Goal: Task Accomplishment & Management: Complete application form

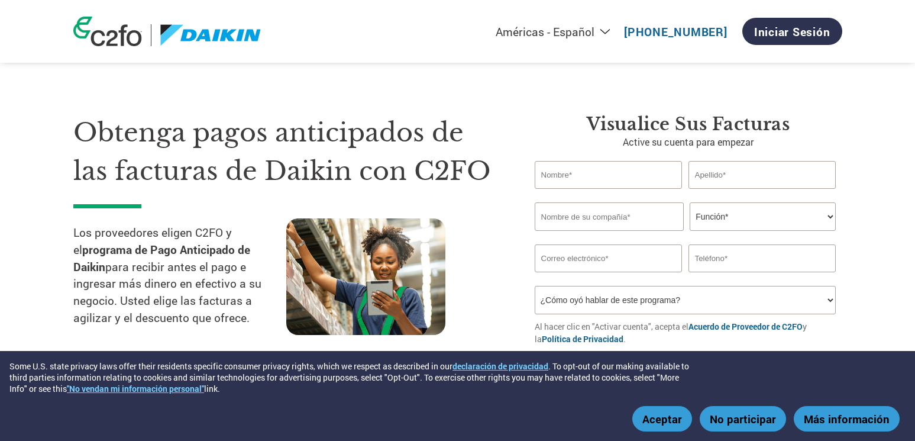
select select "es-MX"
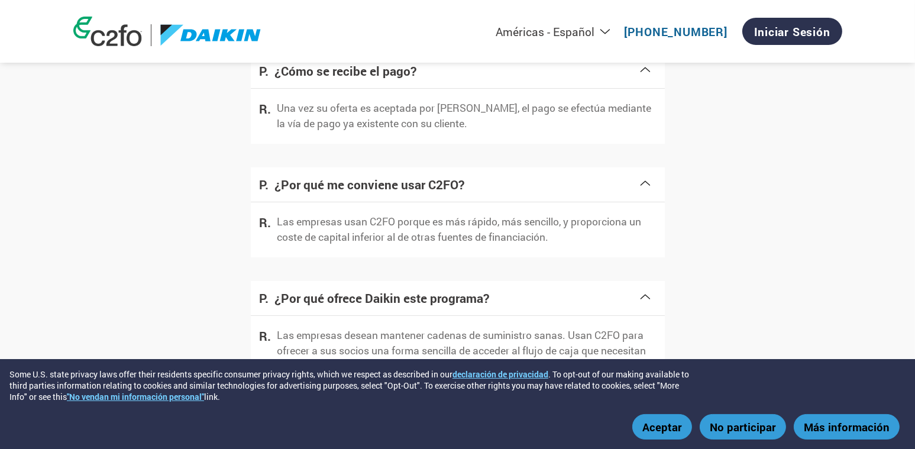
scroll to position [2103, 0]
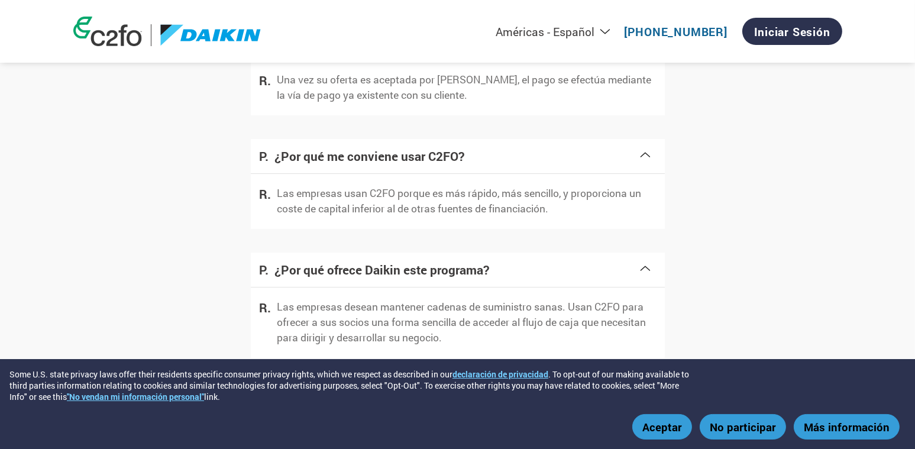
click at [664, 432] on button "Aceptar" at bounding box center [662, 426] width 60 height 25
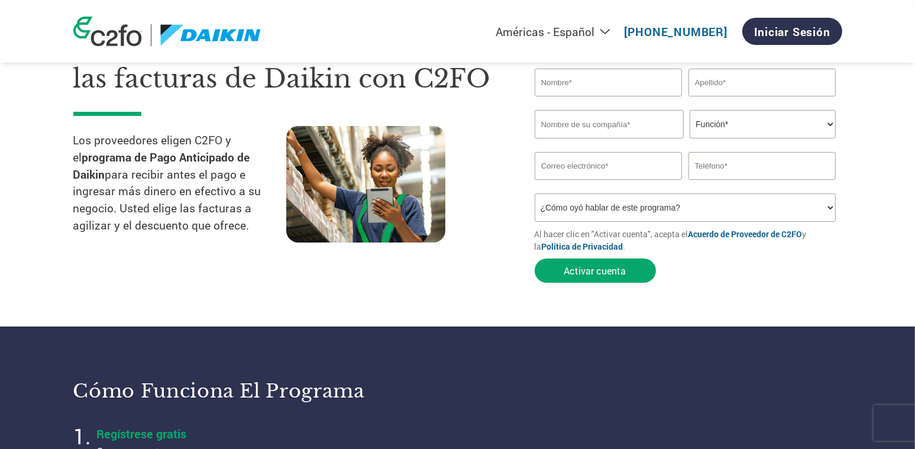
scroll to position [0, 0]
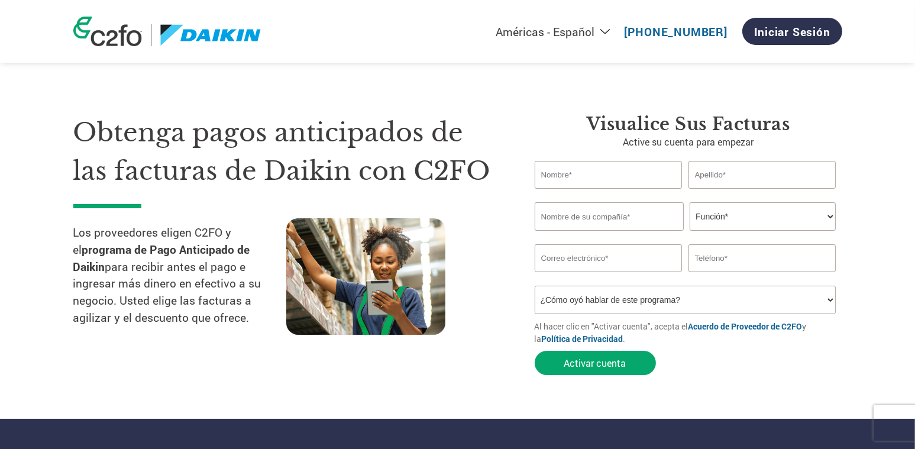
click at [604, 31] on select "Americas - English Américas - Español [GEOGRAPHIC_DATA] - Português [GEOGRAPHIC…" at bounding box center [481, 31] width 274 height 15
click at [330, 93] on div "Obtenga pagos anticipados de las facturas de Daikin con C2FO Los proveedores el…" at bounding box center [457, 223] width 769 height 315
click at [629, 184] on input "text" at bounding box center [609, 175] width 148 height 28
type input "[PERSON_NAME]"
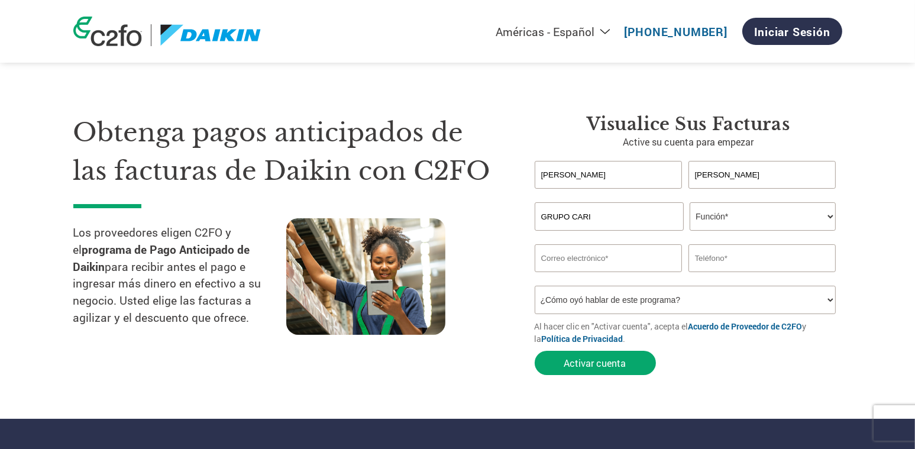
type input "GRUPO CARI"
select select "PRESIDENT"
type input "[PERSON_NAME][EMAIL_ADDRESS][PERSON_NAME][DOMAIN_NAME]"
type input "4444162895"
click at [630, 294] on select "¿Cómo oyó hablar de este programa? Recibió una carta Correo electrónico Redes s…" at bounding box center [686, 300] width 302 height 28
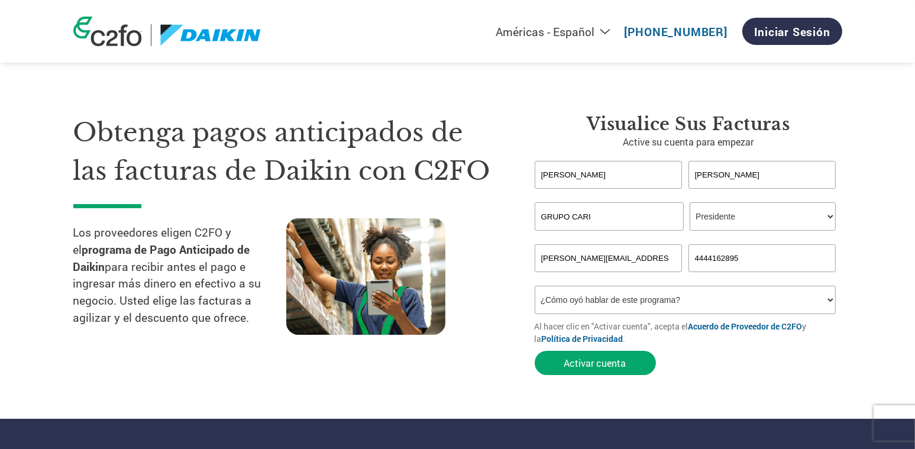
select select "Online Search"
click at [535, 286] on select "¿Cómo oyó hablar de este programa? Recibió una carta Correo electrónico Redes s…" at bounding box center [686, 300] width 302 height 28
click at [613, 365] on button "Activar cuenta" at bounding box center [595, 363] width 121 height 24
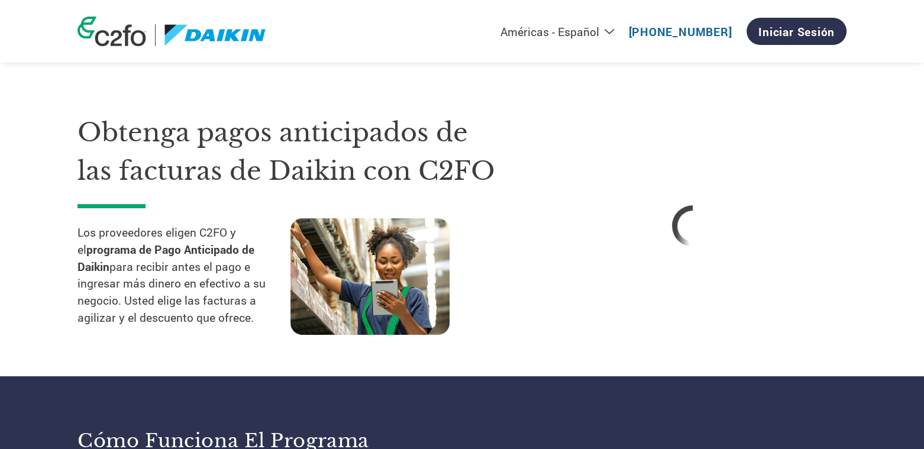
select select "es-MX"
